Goal: Task Accomplishment & Management: Manage account settings

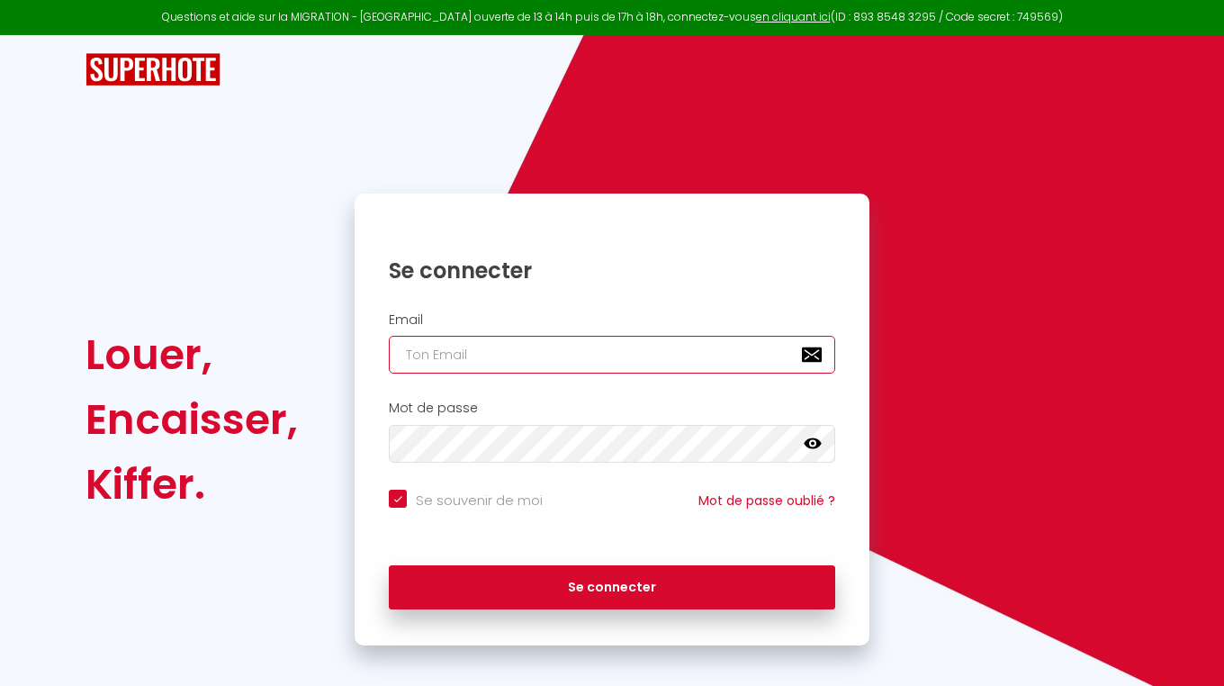
type input "s"
checkbox input "true"
type input "sr"
checkbox input "true"
type input "sro"
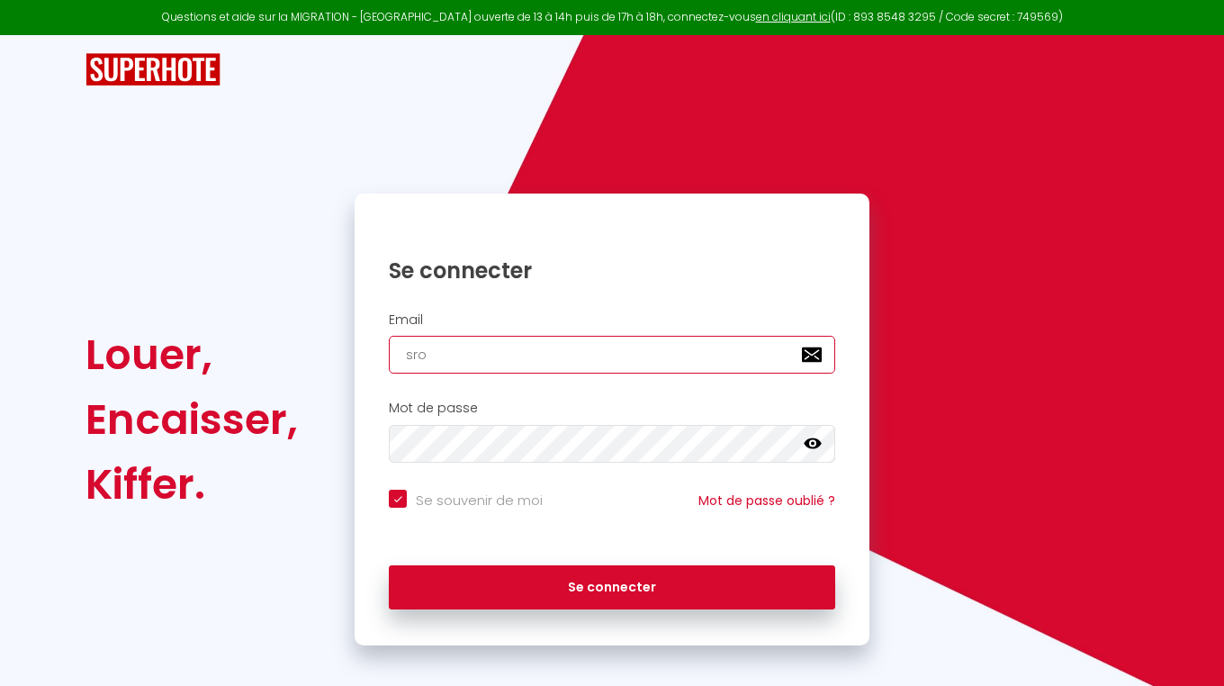
checkbox input "true"
type input "srou"
checkbox input "true"
type input "sroul"
checkbox input "true"
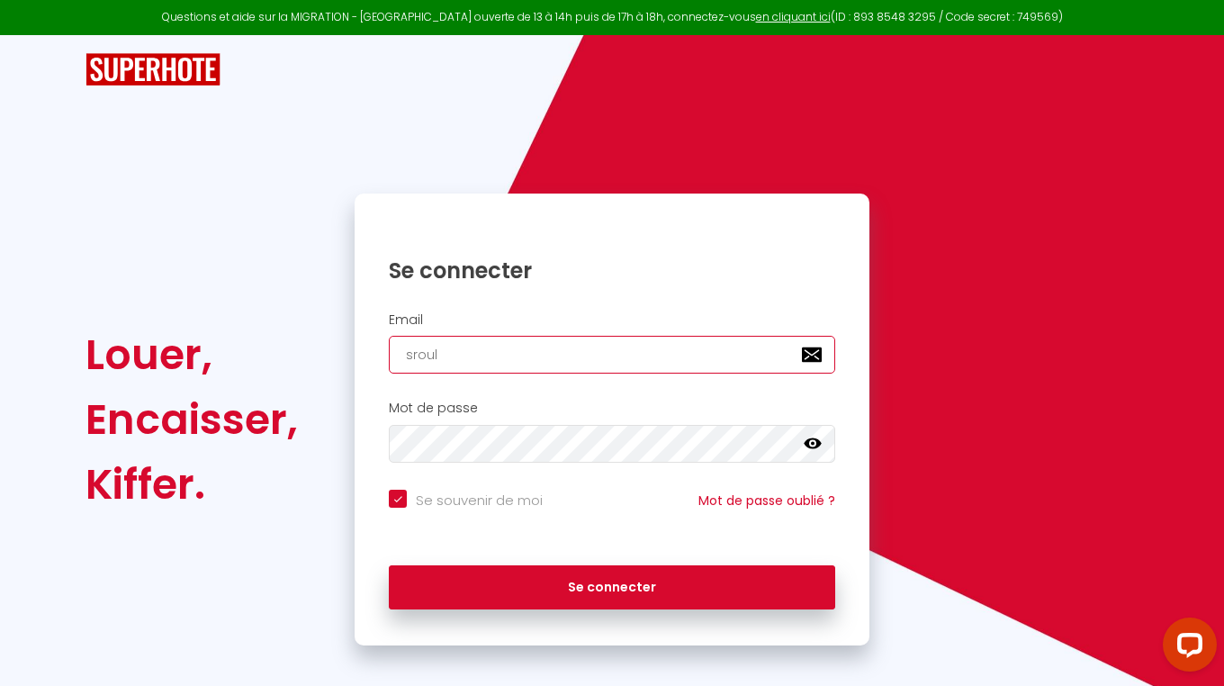
type input "srouli"
checkbox input "true"
type input "sroulik"
checkbox input "true"
type input "sroulik@"
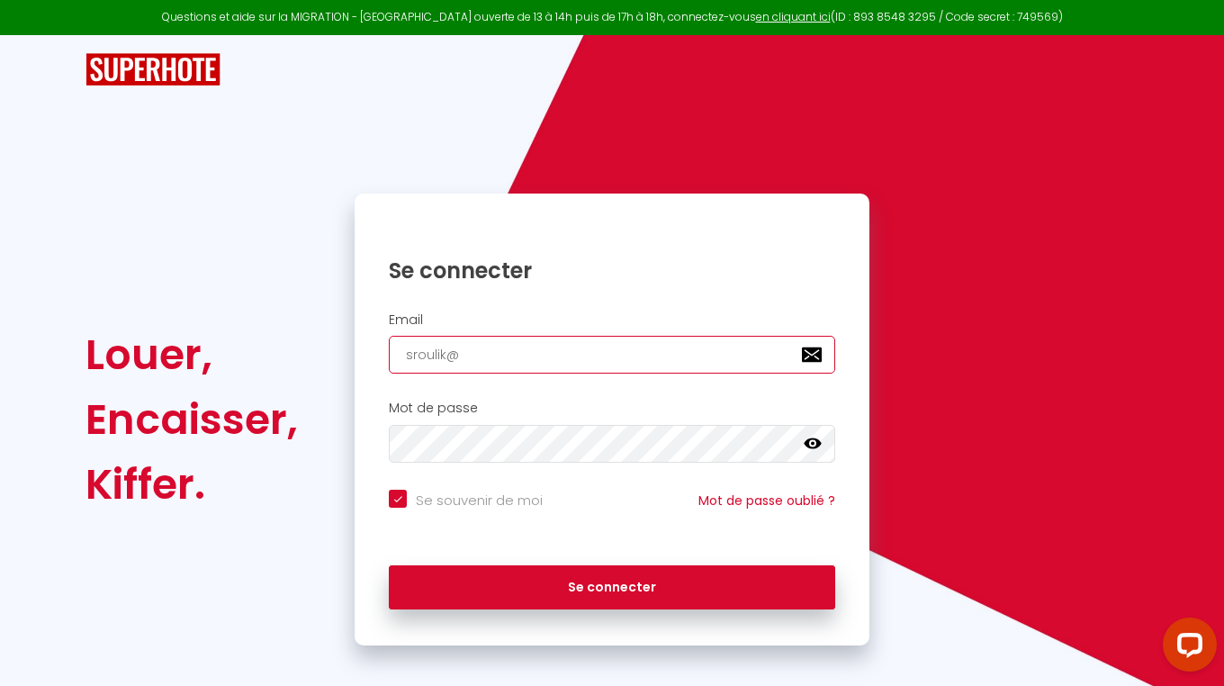
checkbox input "true"
type input "sroulik@g"
checkbox input "true"
type input "sroulik@gm"
checkbox input "true"
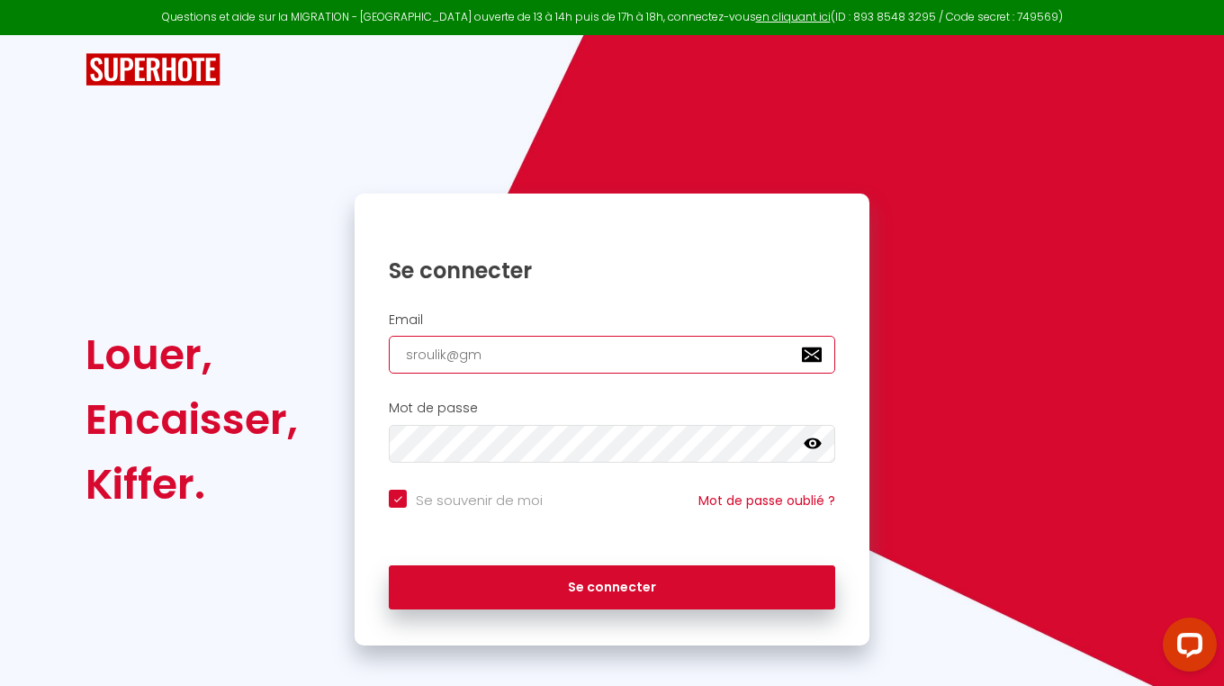
type input "sroulik@gma"
checkbox input "true"
type input "sroulik@gmai"
checkbox input "true"
type input "[EMAIL_ADDRESS]"
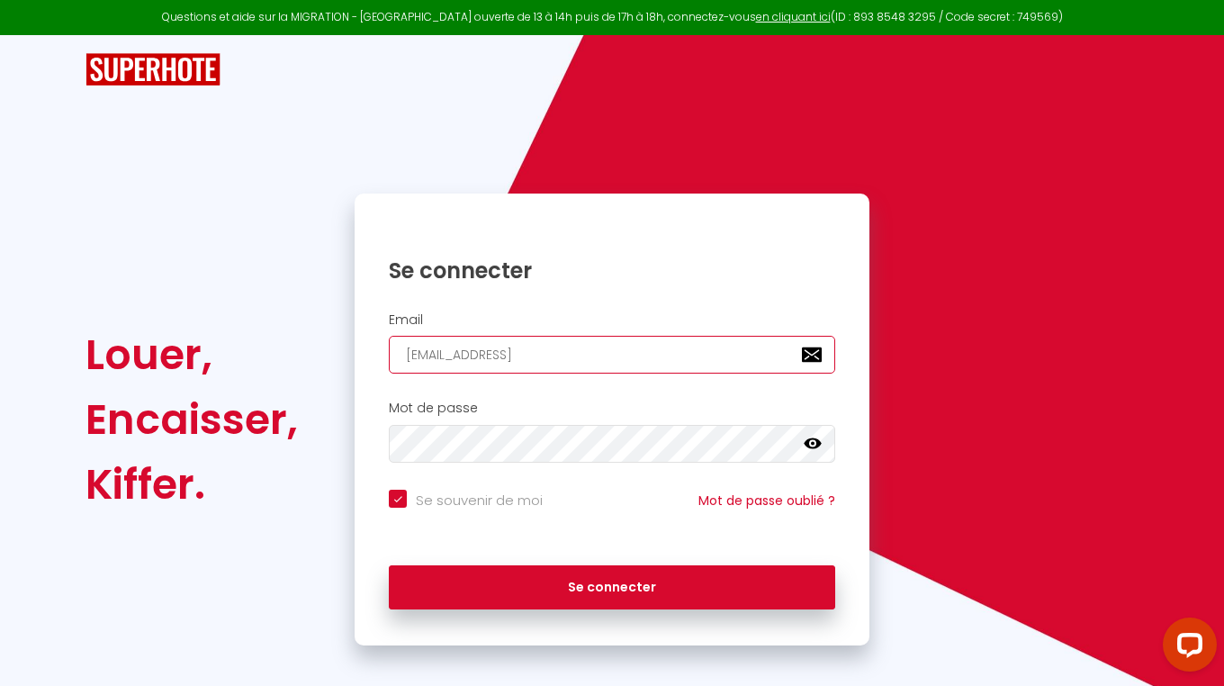
checkbox input "true"
type input "[EMAIL_ADDRESS]."
checkbox input "true"
type input "sroulik@gmail.c"
checkbox input "true"
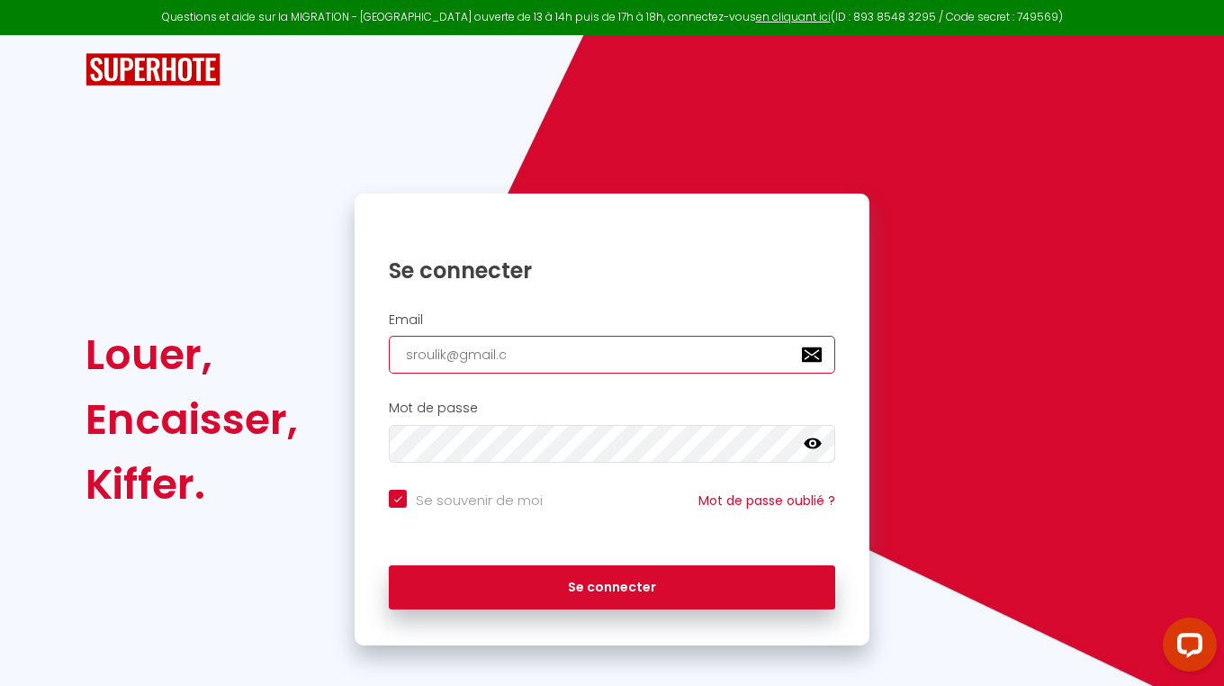
type input "[EMAIL_ADDRESS][DOMAIN_NAME]"
checkbox input "true"
type input "[EMAIL_ADDRESS][DOMAIN_NAME]"
checkbox input "true"
type input "[EMAIL_ADDRESS][DOMAIN_NAME]"
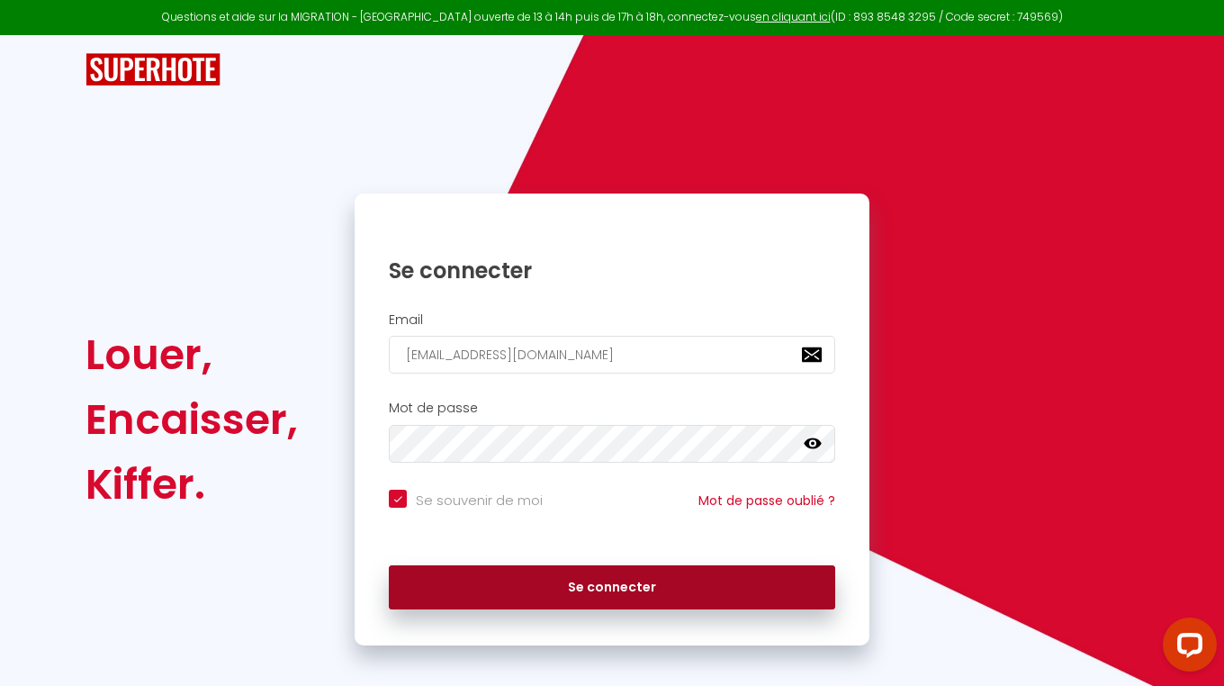
click at [595, 586] on button "Se connecter" at bounding box center [612, 587] width 446 height 45
checkbox input "true"
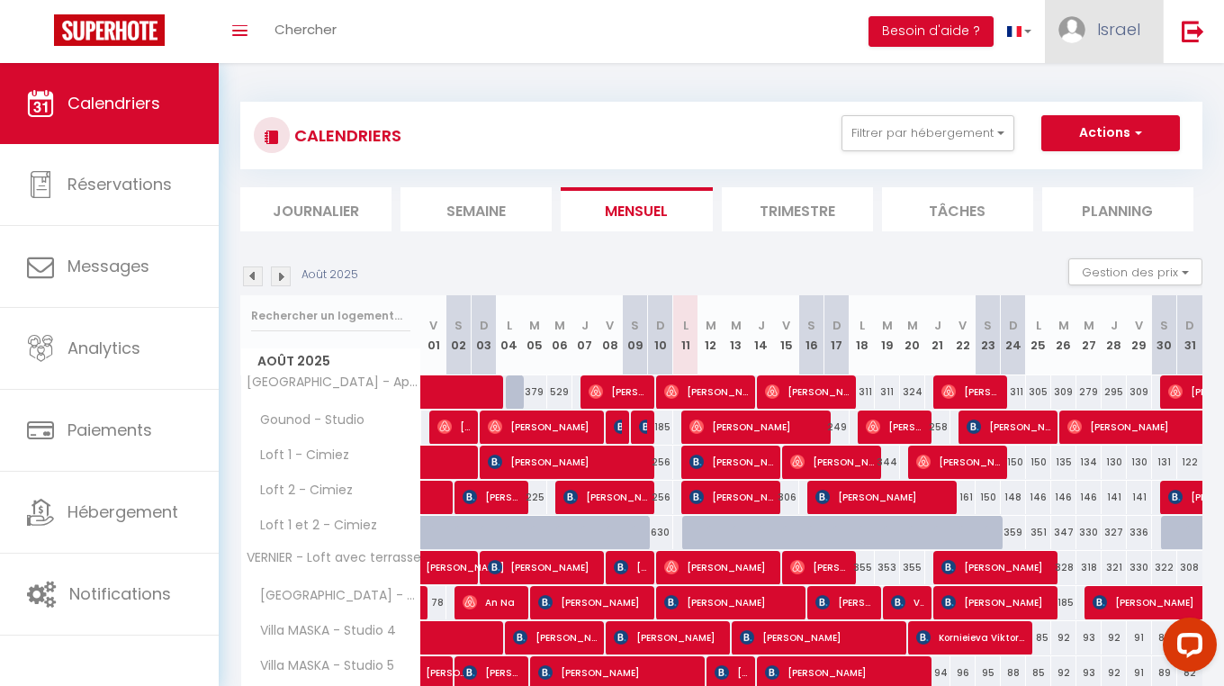
click at [1104, 29] on span "Israel" at bounding box center [1118, 29] width 43 height 22
click at [1088, 85] on link "Paramètres" at bounding box center [1090, 90] width 133 height 31
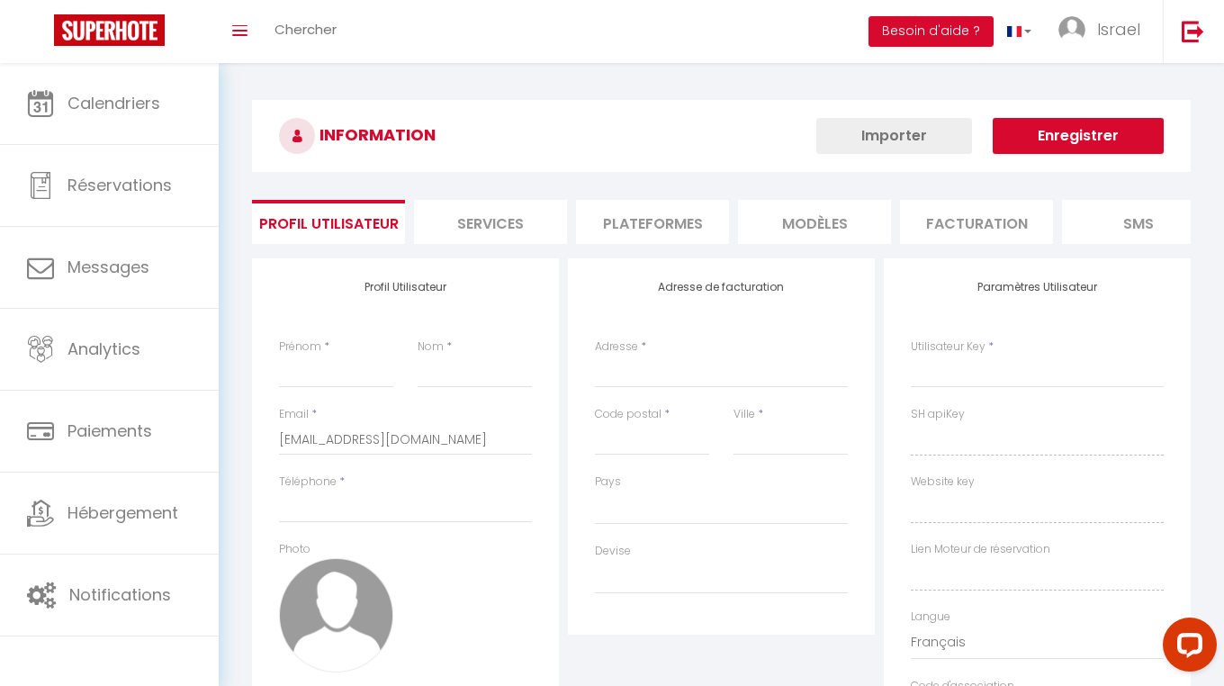
type input "Israel"
type input "MARCIANO"
type input "0661063412"
type input "[STREET_ADDRESS]"
type input "06000"
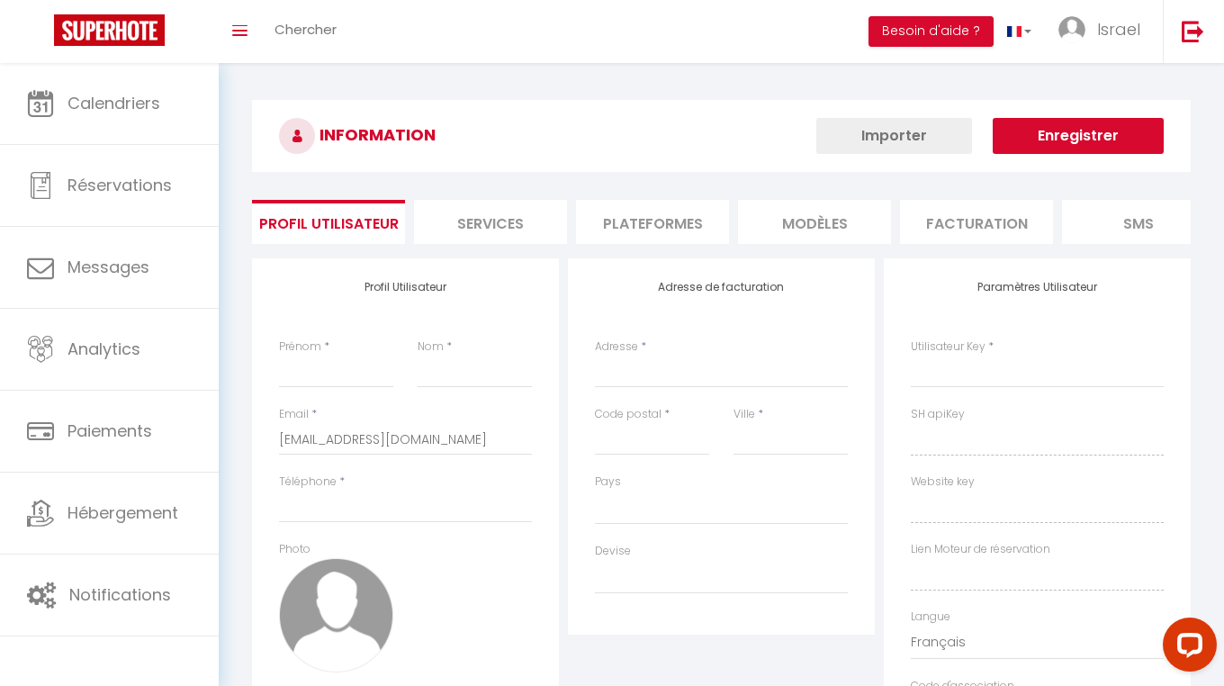
type input "Nice"
type input "VJ3UcV9VWRhxVi5t4UMjKKnjp"
type input "j3w3DJ9C7t2jqDmTyJ8aK5GYk"
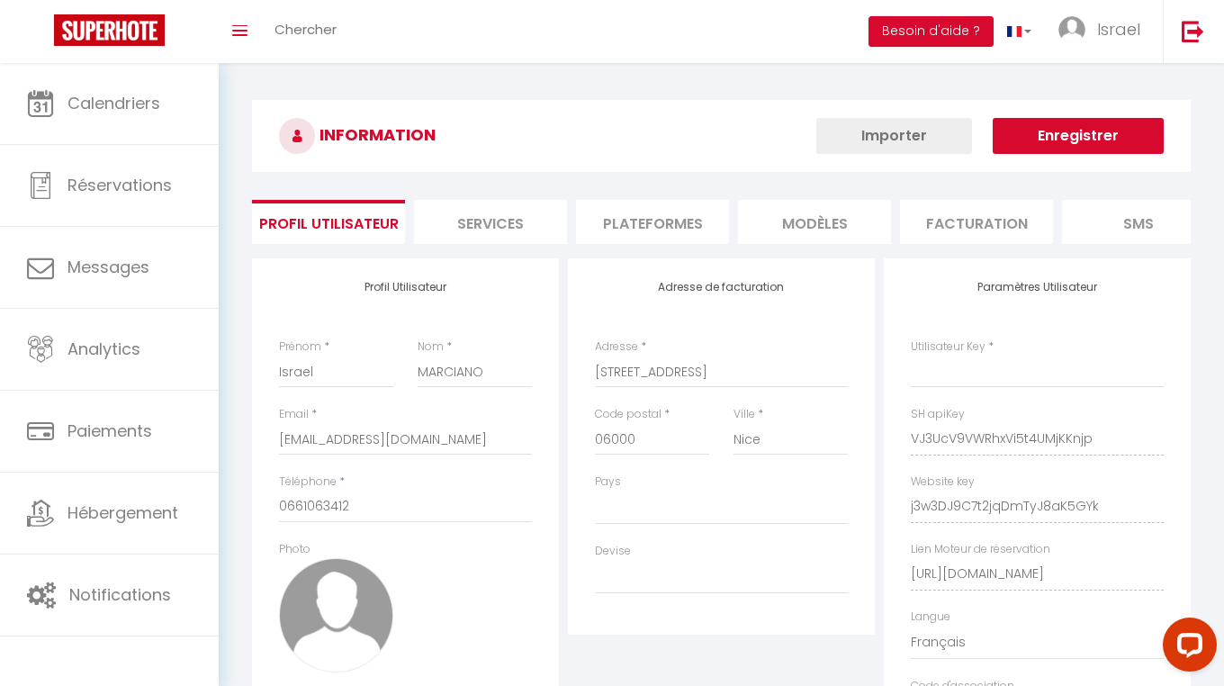
type input "VJ3UcV9VWRhxVi5t4UMjKKnjp"
type input "j3w3DJ9C7t2jqDmTyJ8aK5GYk"
type input "[URL][DOMAIN_NAME]"
select select "28"
select select "fr"
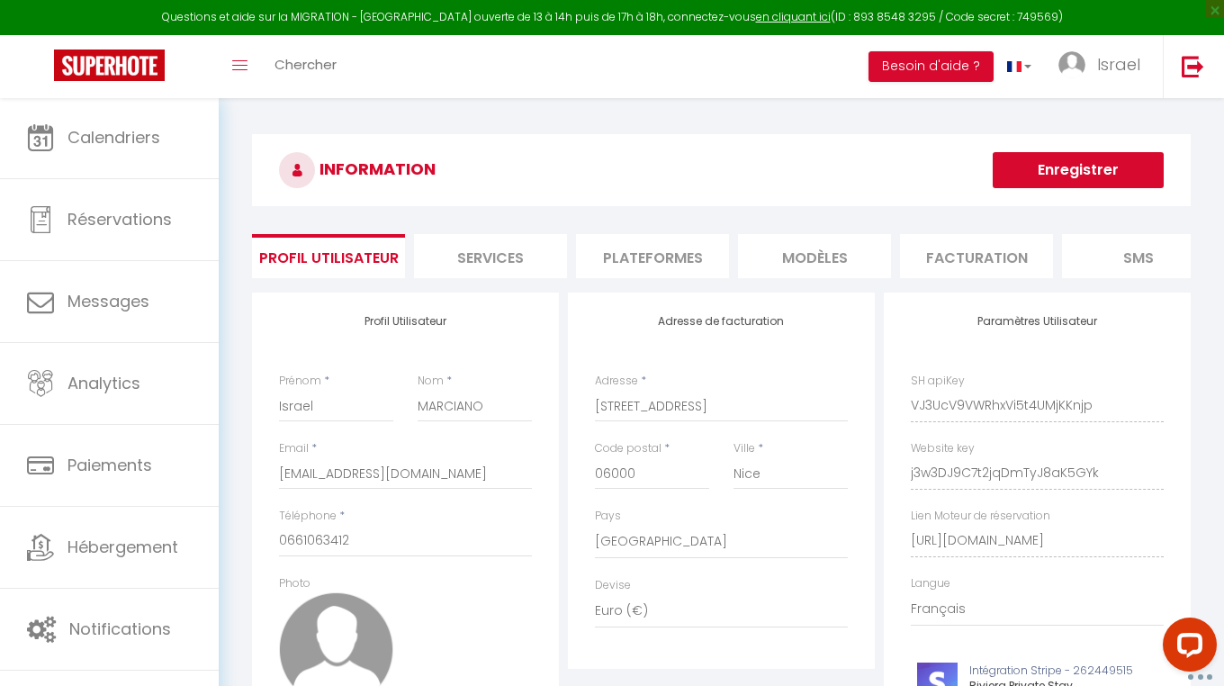
click at [701, 265] on li "Plateformes" at bounding box center [652, 256] width 153 height 44
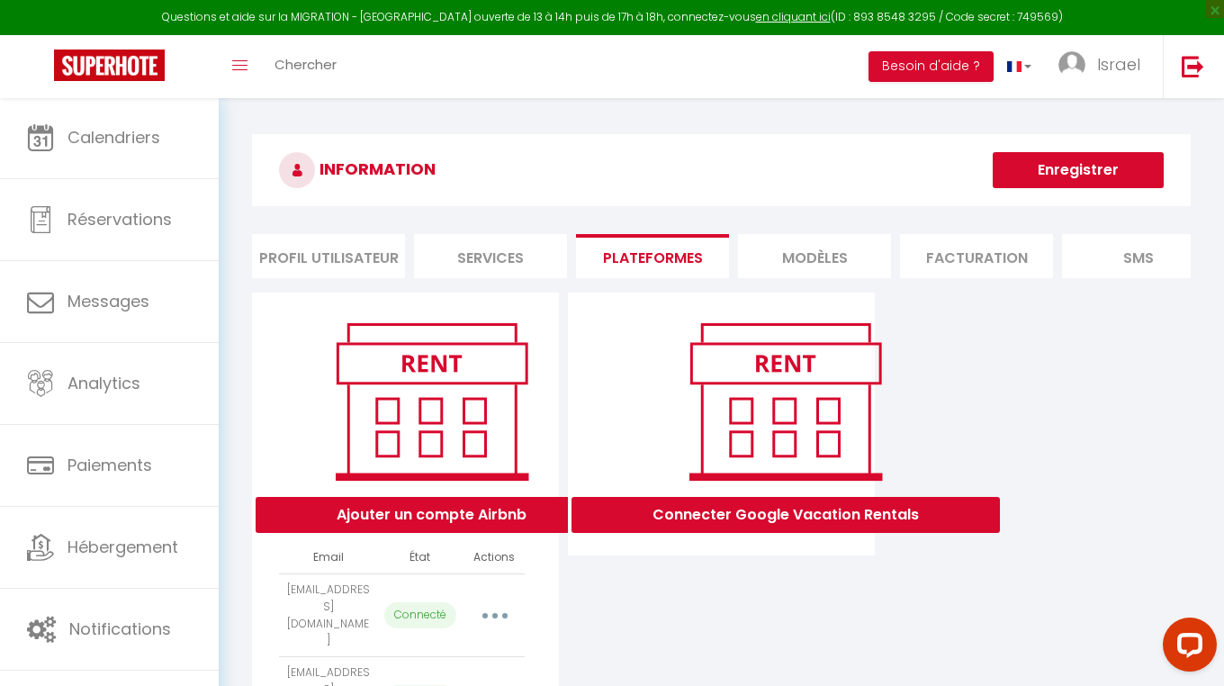
click at [481, 601] on button "button" at bounding box center [495, 615] width 50 height 29
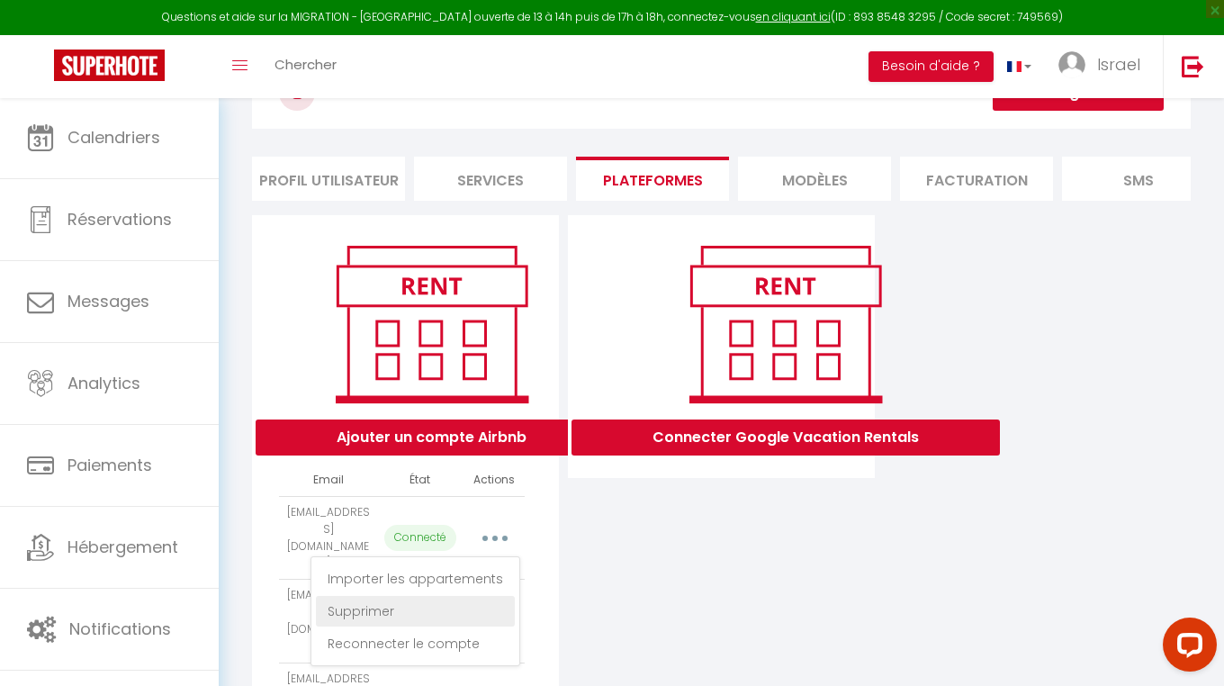
scroll to position [89, 0]
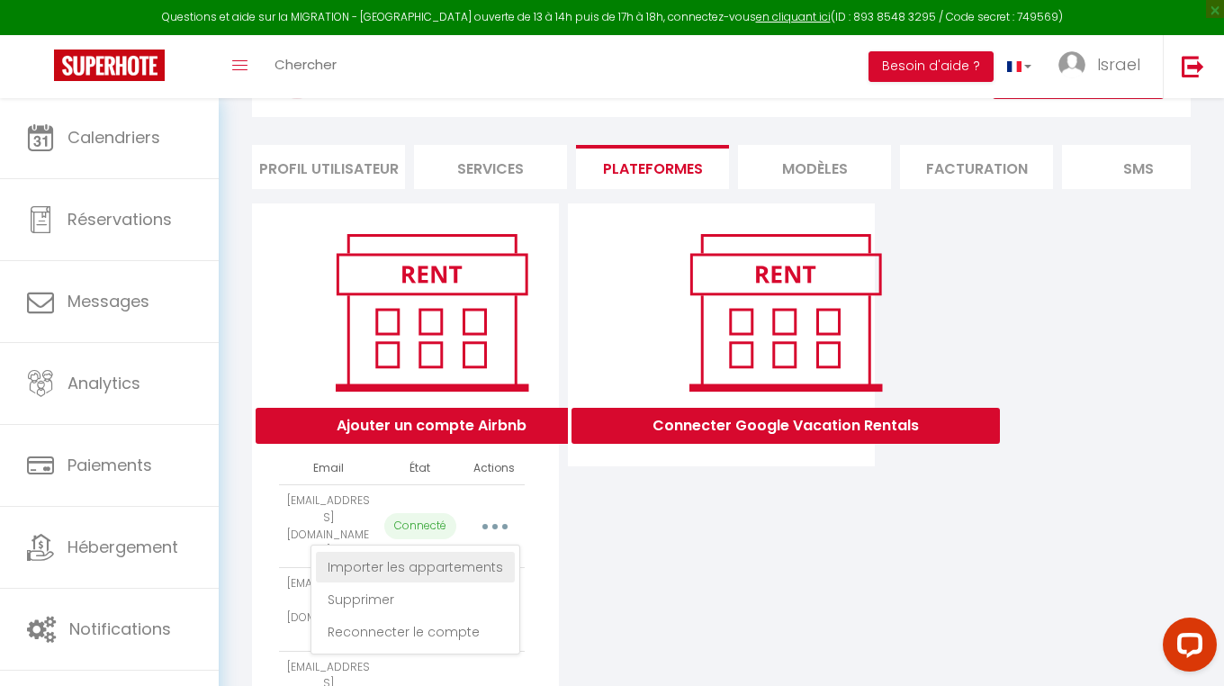
click at [470, 555] on link "Importer les appartements" at bounding box center [415, 567] width 199 height 31
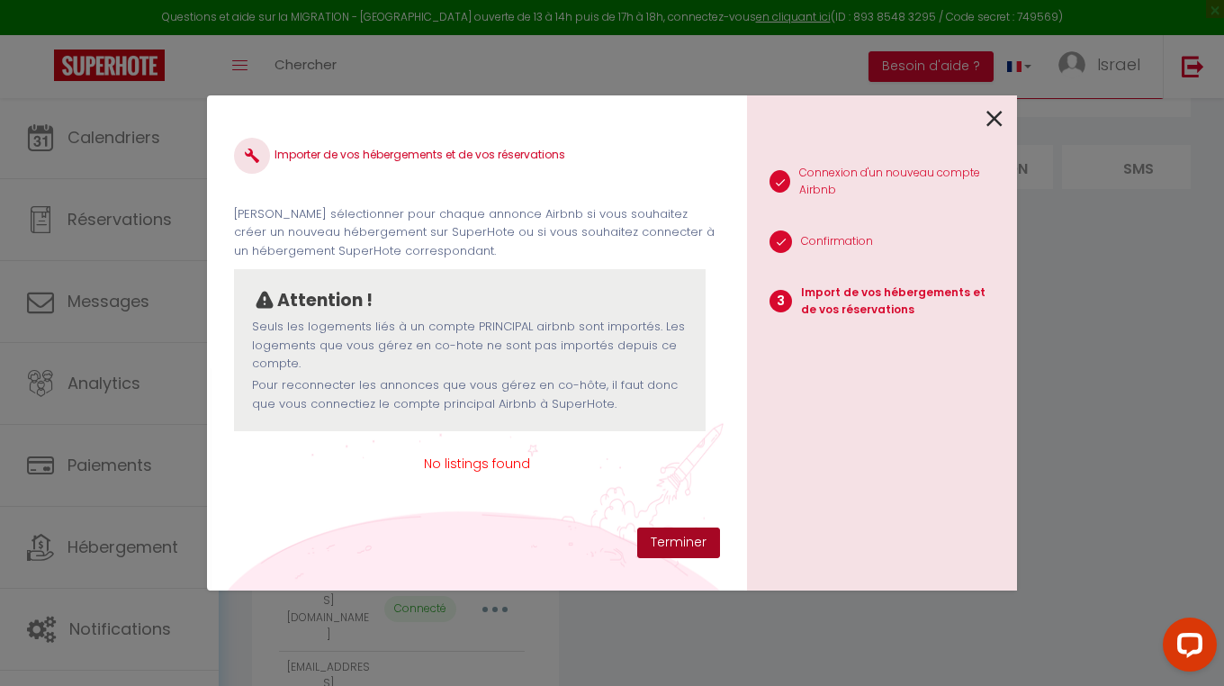
click at [694, 551] on button "Terminer" at bounding box center [678, 542] width 83 height 31
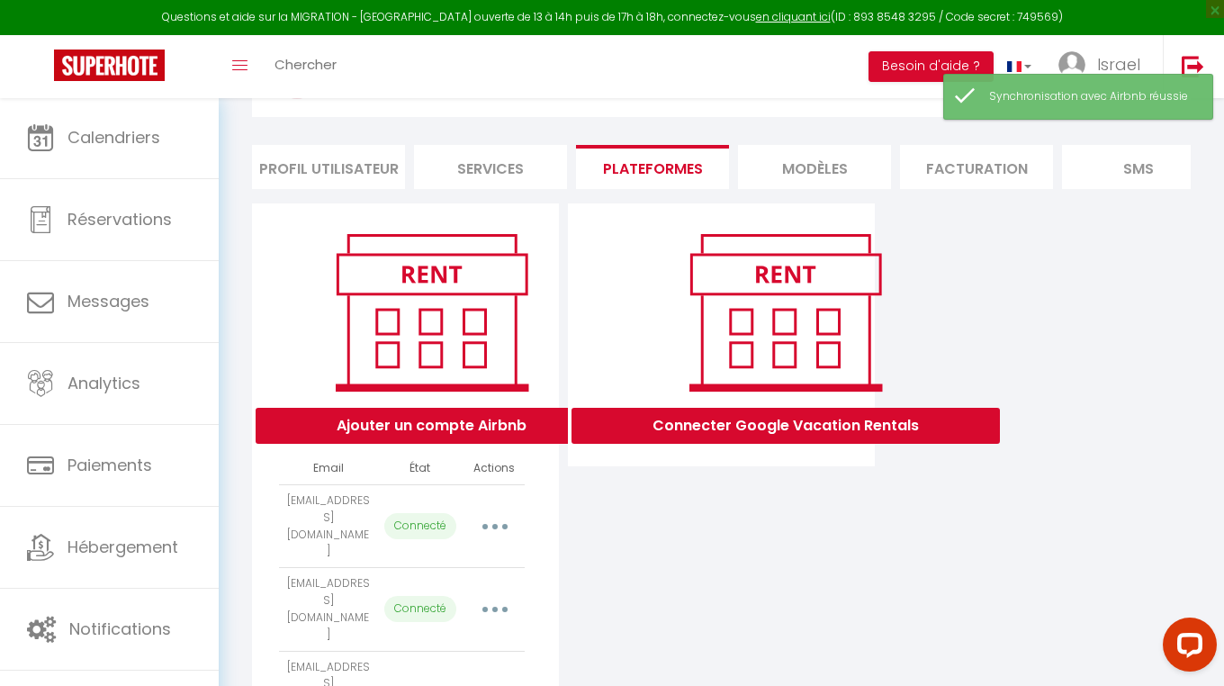
click at [489, 512] on button "button" at bounding box center [495, 526] width 50 height 29
click at [453, 616] on link "Reconnecter le compte" at bounding box center [415, 631] width 199 height 31
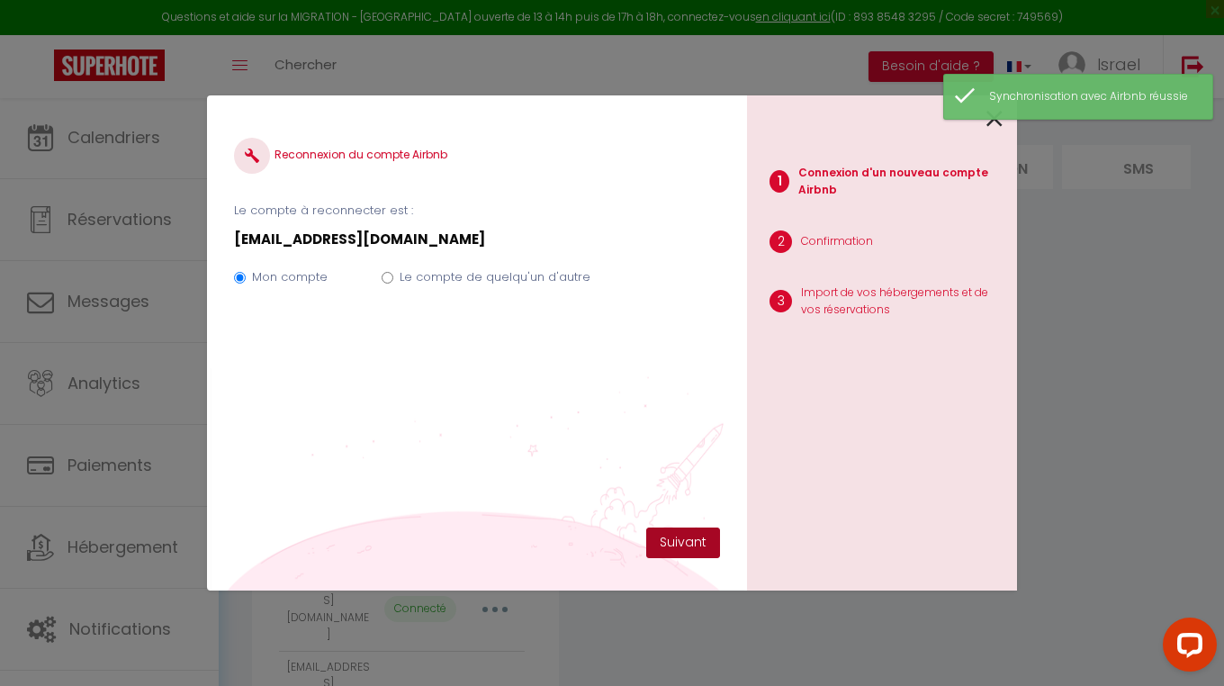
click at [696, 537] on button "Suivant" at bounding box center [683, 542] width 74 height 31
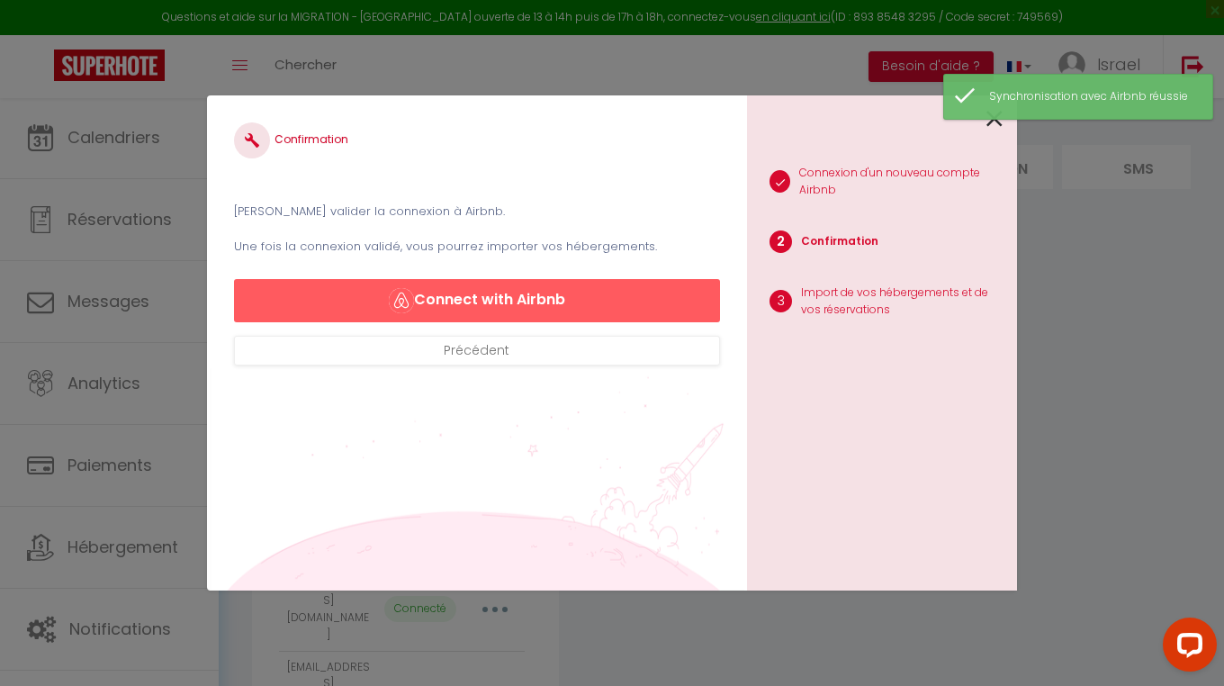
click at [516, 287] on button "Connect with Airbnb" at bounding box center [477, 300] width 486 height 43
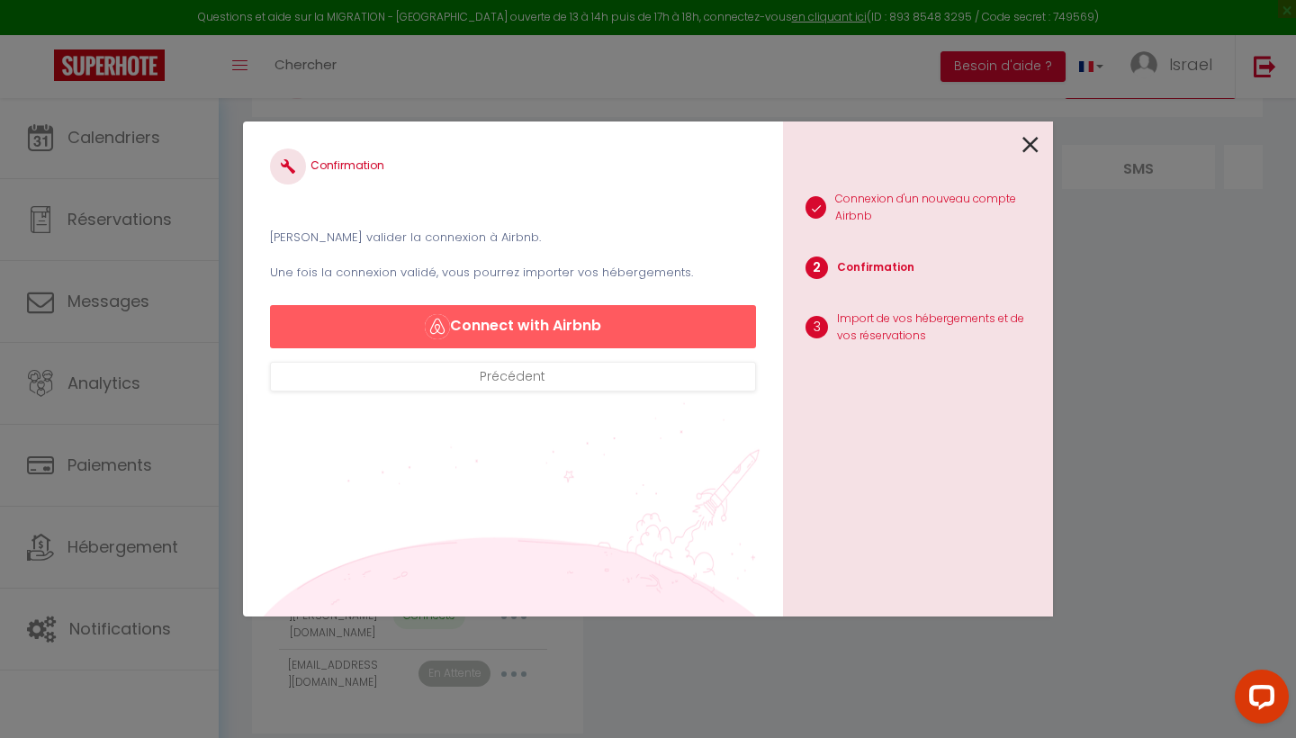
click at [508, 327] on button "Connect with Airbnb" at bounding box center [513, 326] width 486 height 43
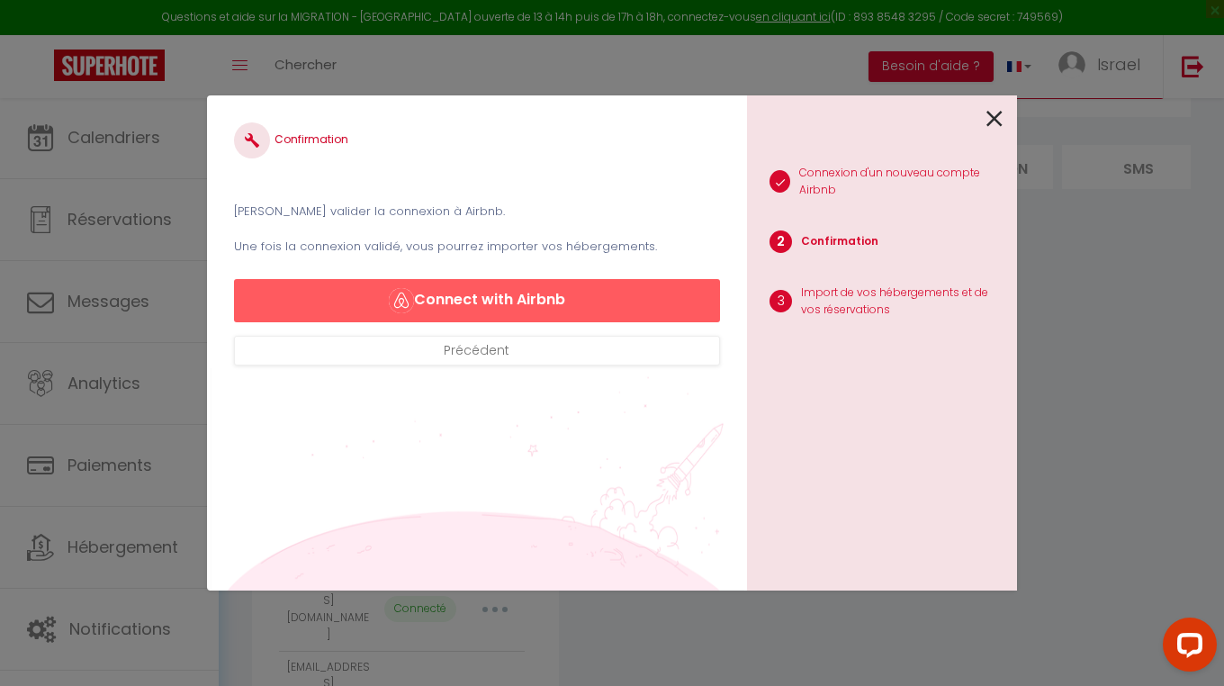
click at [523, 307] on button "Connect with Airbnb" at bounding box center [477, 300] width 486 height 43
click at [519, 302] on button "Connect with Airbnb" at bounding box center [477, 300] width 486 height 43
